Goal: Task Accomplishment & Management: Manage account settings

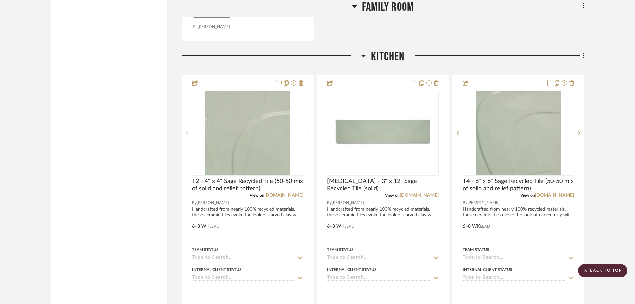
scroll to position [1033, 0]
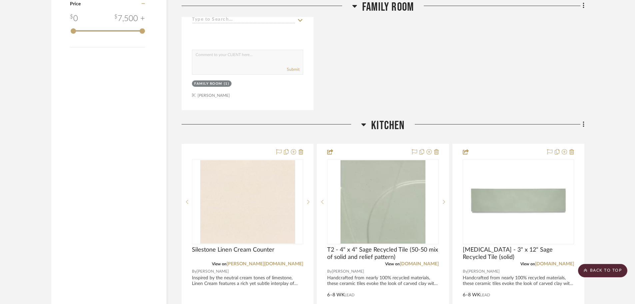
scroll to position [1066, 0]
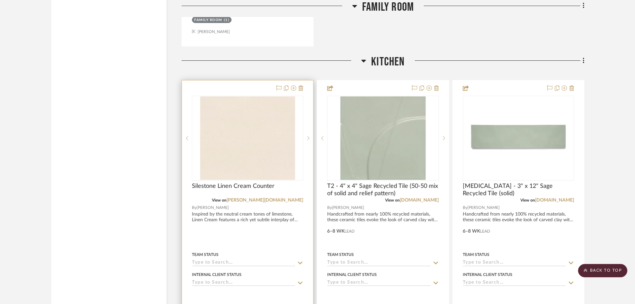
click at [246, 80] on div at bounding box center [247, 226] width 131 height 292
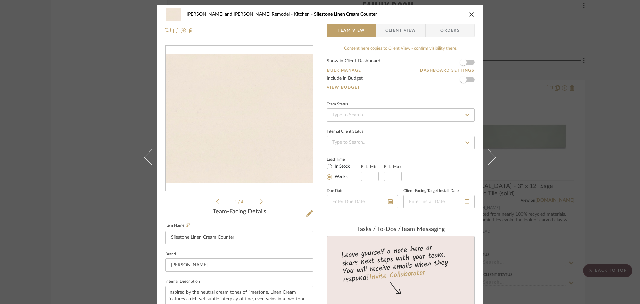
click at [410, 32] on span "Client View" at bounding box center [400, 30] width 31 height 13
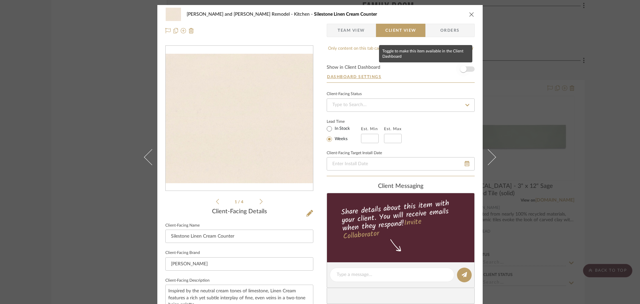
click at [460, 67] on span "button" at bounding box center [463, 69] width 7 height 7
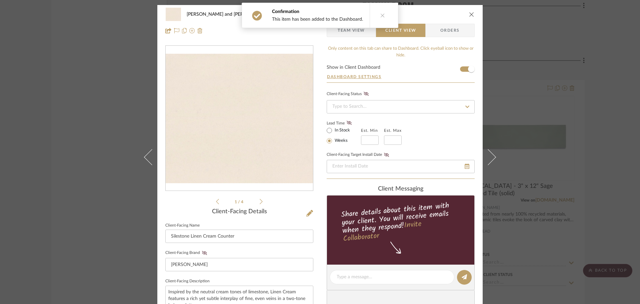
click at [599, 115] on div "Tony and Mimi Kitchen Remodel Kitchen Silestone Linen Cream Counter Team View C…" at bounding box center [320, 152] width 640 height 304
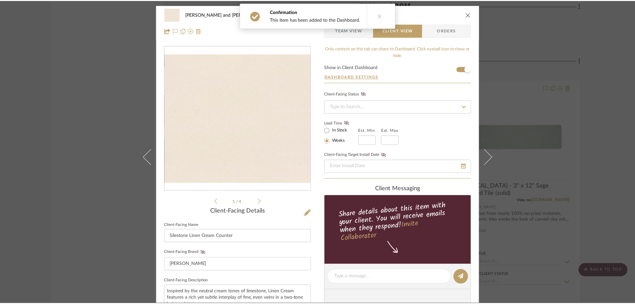
scroll to position [1066, 0]
